Goal: Information Seeking & Learning: Learn about a topic

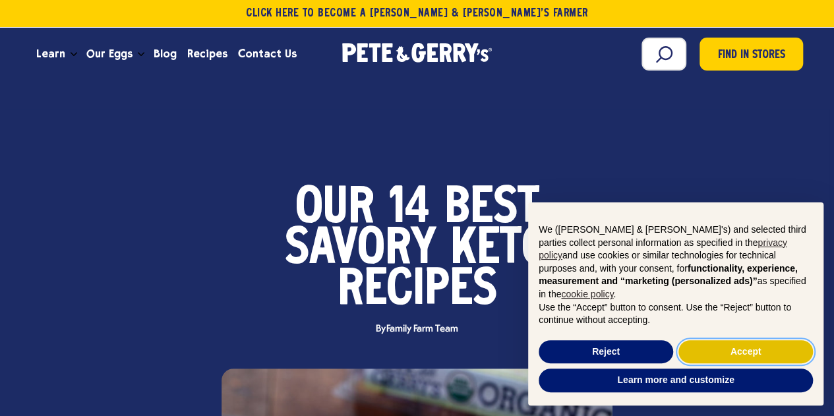
click at [748, 351] on button "Accept" at bounding box center [745, 352] width 134 height 24
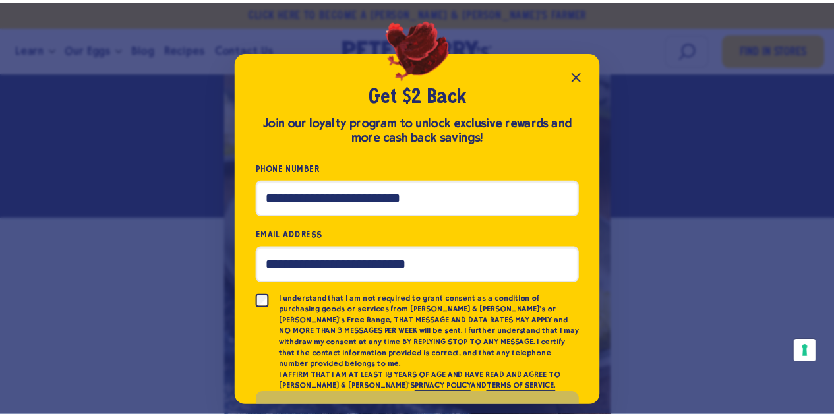
scroll to position [40, 0]
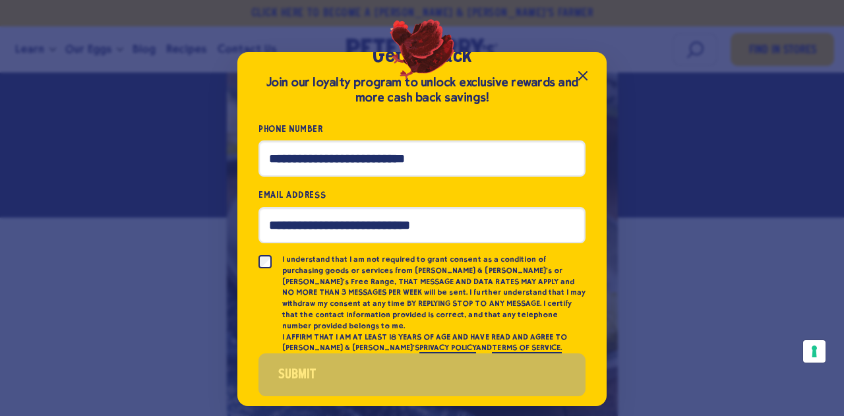
click at [579, 69] on icon "Close popup" at bounding box center [583, 76] width 16 height 16
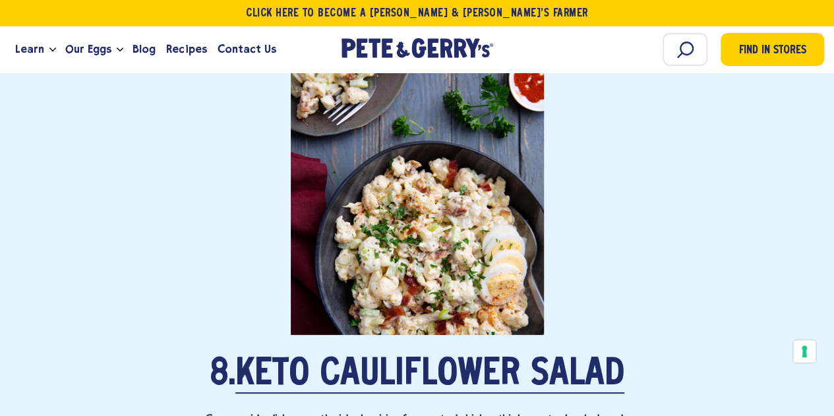
scroll to position [5011, 0]
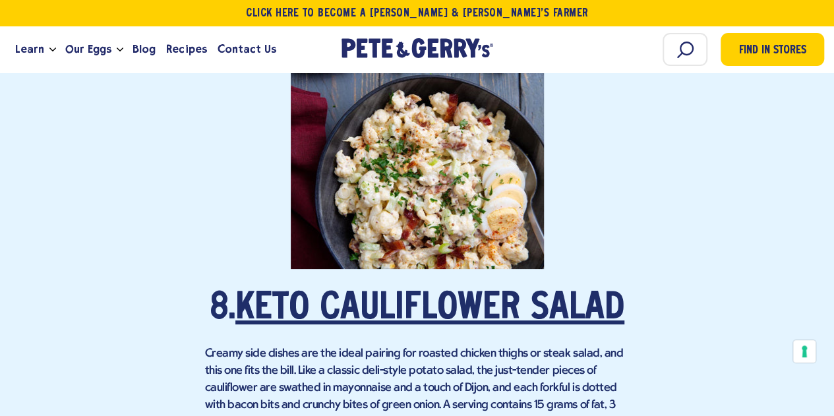
click at [432, 307] on link "Keto Cauliflower Salad" at bounding box center [429, 309] width 389 height 37
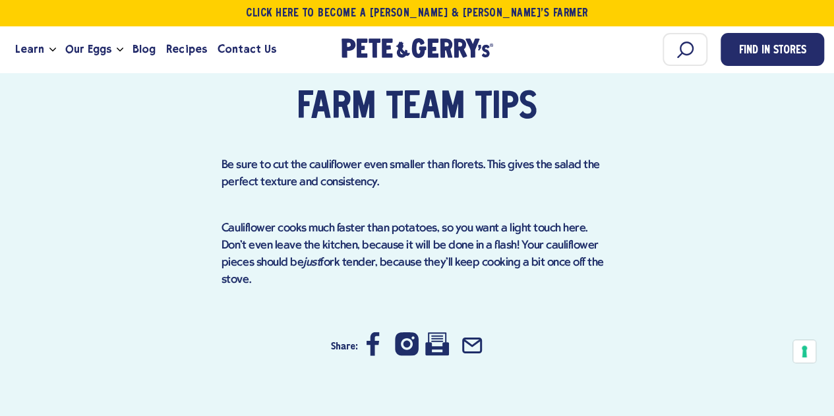
scroll to position [1450, 0]
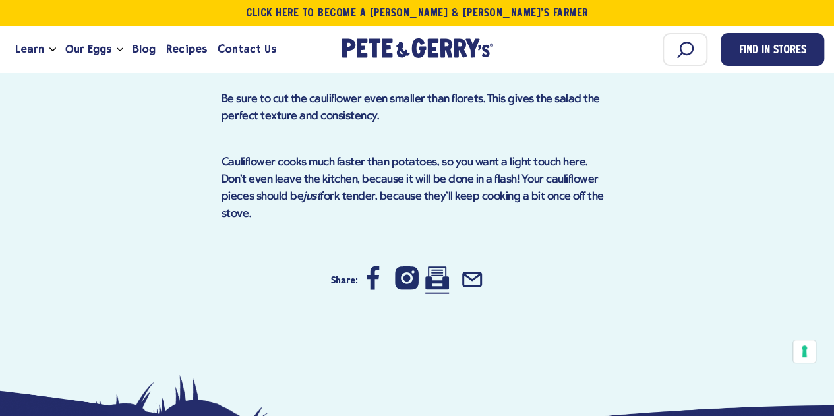
drag, startPoint x: 435, startPoint y: 239, endPoint x: 677, endPoint y: 369, distance: 274.3
click at [435, 266] on icon at bounding box center [437, 278] width 24 height 24
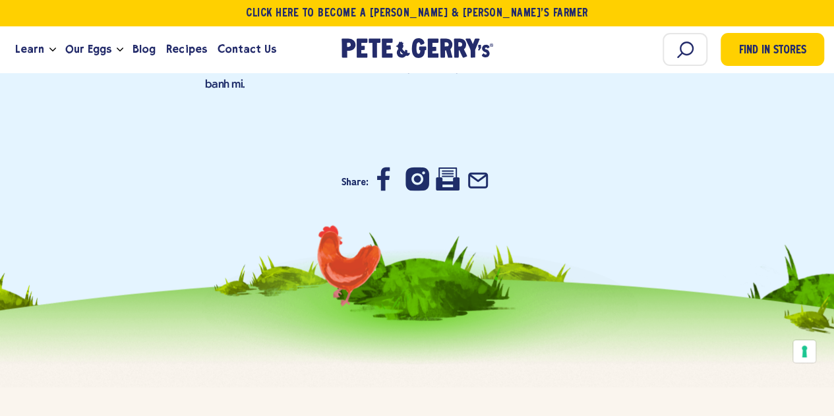
scroll to position [8637, 0]
